Goal: Check status: Check status

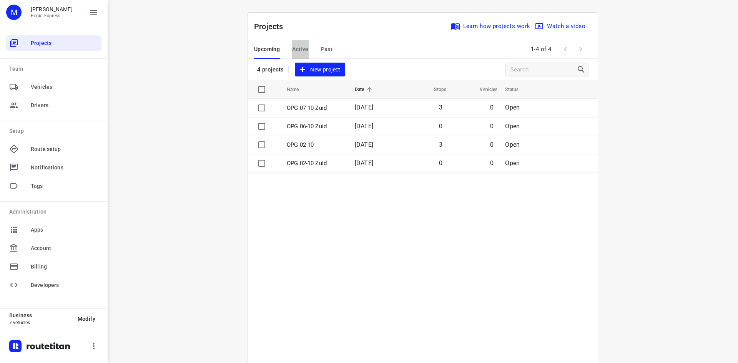
click at [298, 50] on span "Active" at bounding box center [300, 50] width 16 height 10
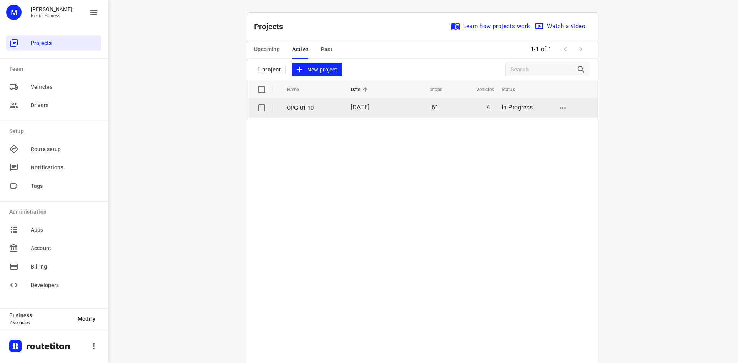
click at [378, 113] on td "01 Oct 2025" at bounding box center [370, 108] width 50 height 18
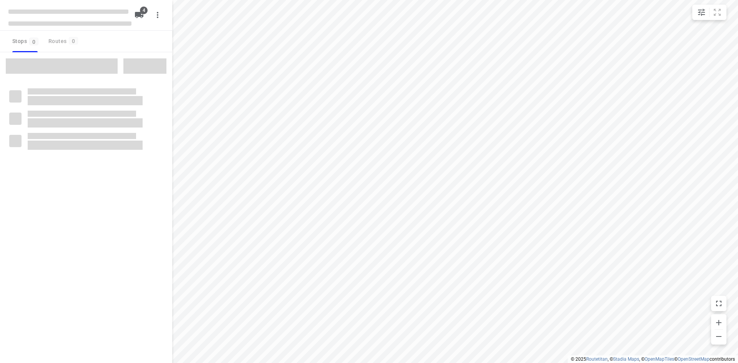
type input "distance"
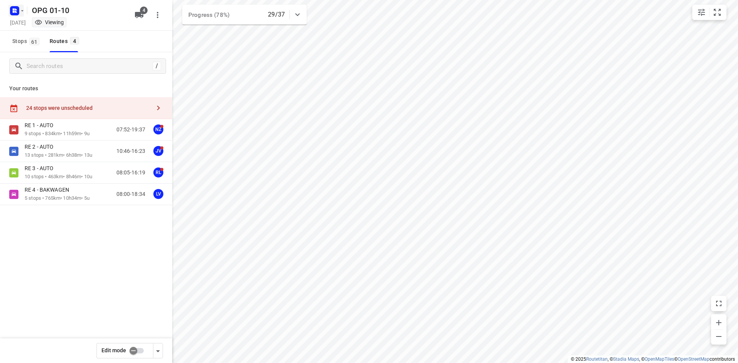
click at [23, 15] on button "button" at bounding box center [15, 11] width 15 height 12
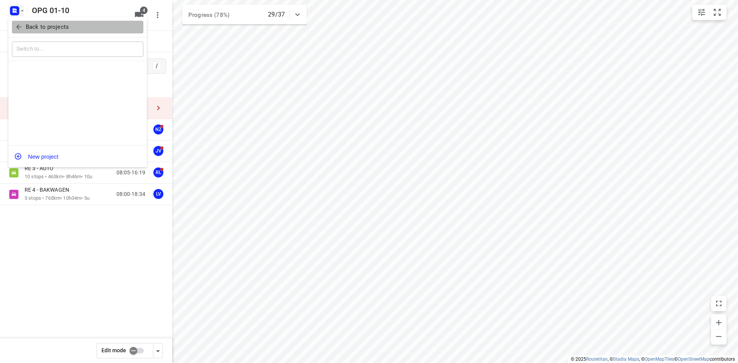
click at [29, 22] on button "Back to projects" at bounding box center [77, 27] width 131 height 13
